Goal: Transaction & Acquisition: Purchase product/service

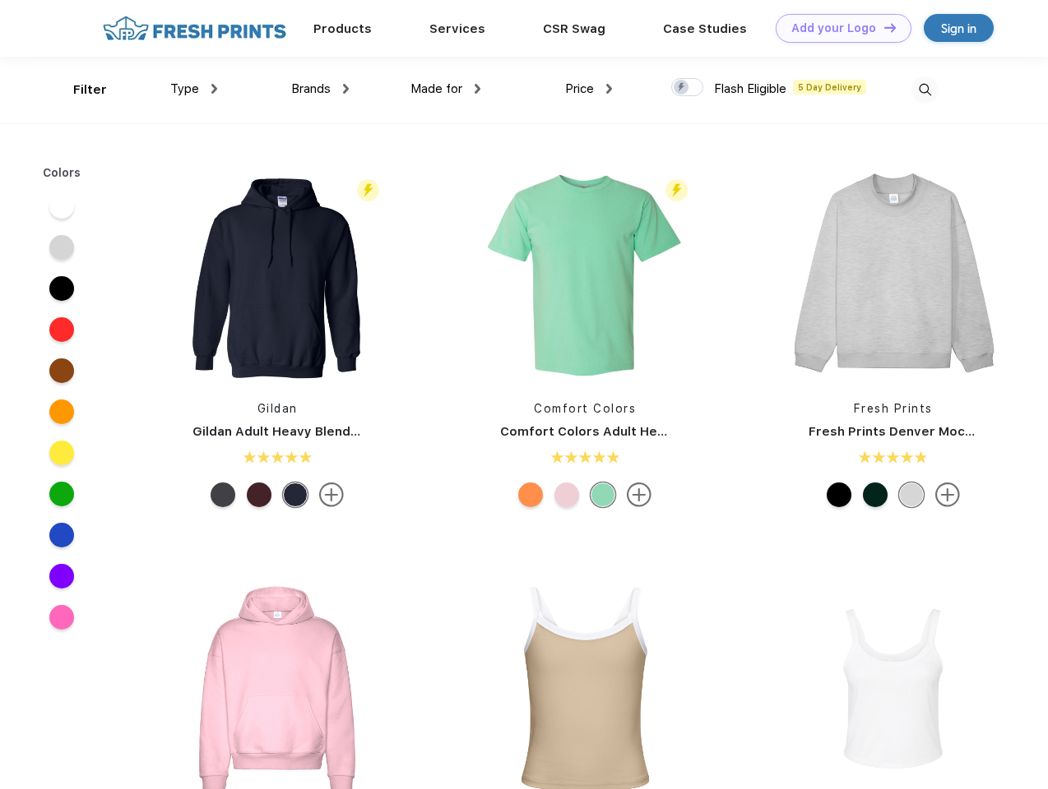
click at [837, 28] on link "Add your Logo Design Tool" at bounding box center [843, 28] width 136 height 29
click at [0, 0] on div "Design Tool" at bounding box center [0, 0] width 0 height 0
click at [882, 27] on link "Add your Logo Design Tool" at bounding box center [843, 28] width 136 height 29
click at [79, 90] on div "Filter" at bounding box center [90, 90] width 34 height 19
click at [194, 89] on span "Type" at bounding box center [184, 88] width 29 height 15
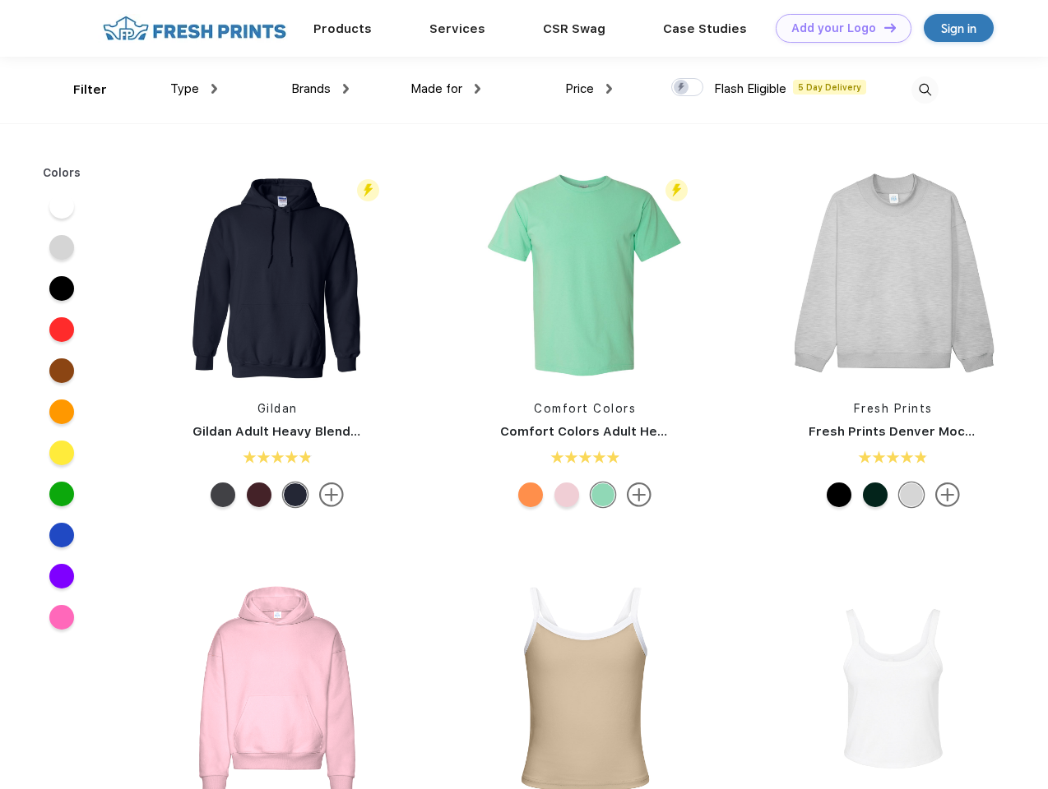
click at [320, 89] on span "Brands" at bounding box center [310, 88] width 39 height 15
click at [446, 89] on span "Made for" at bounding box center [436, 88] width 52 height 15
click at [589, 89] on span "Price" at bounding box center [579, 88] width 29 height 15
click at [687, 88] on div at bounding box center [687, 87] width 32 height 18
click at [682, 88] on input "checkbox" at bounding box center [676, 82] width 11 height 11
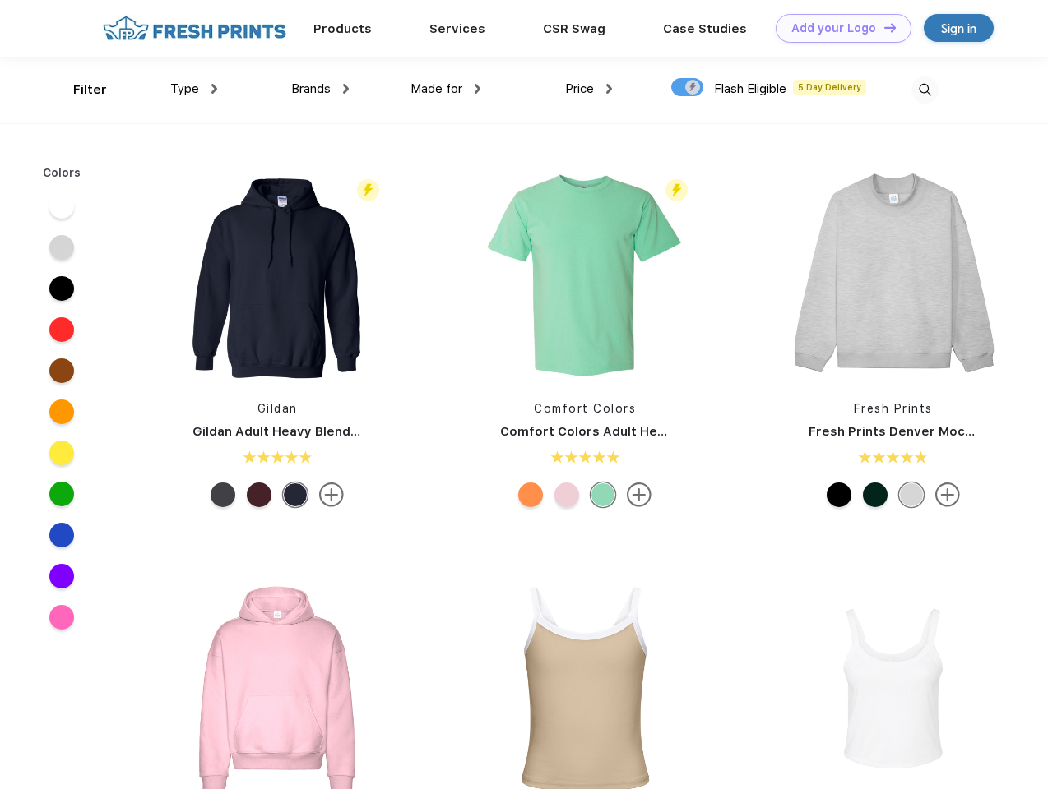
click at [924, 90] on img at bounding box center [924, 89] width 27 height 27
